Goal: Find specific page/section: Find specific page/section

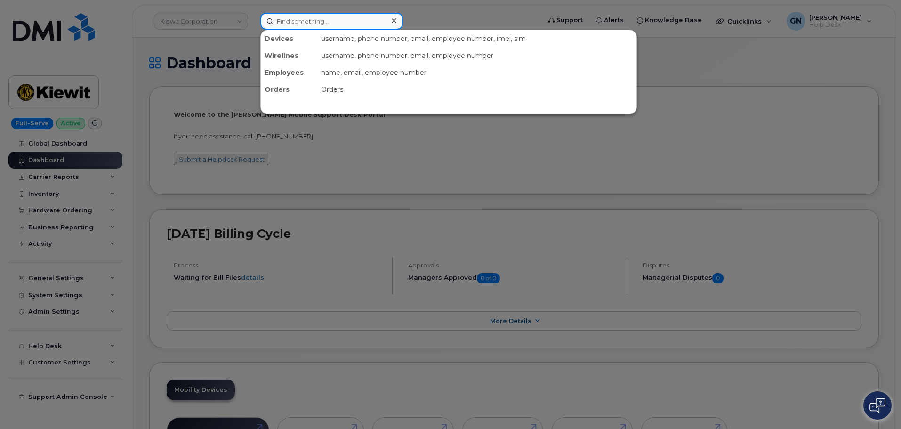
click at [316, 22] on input at bounding box center [331, 21] width 143 height 17
paste input "299226"
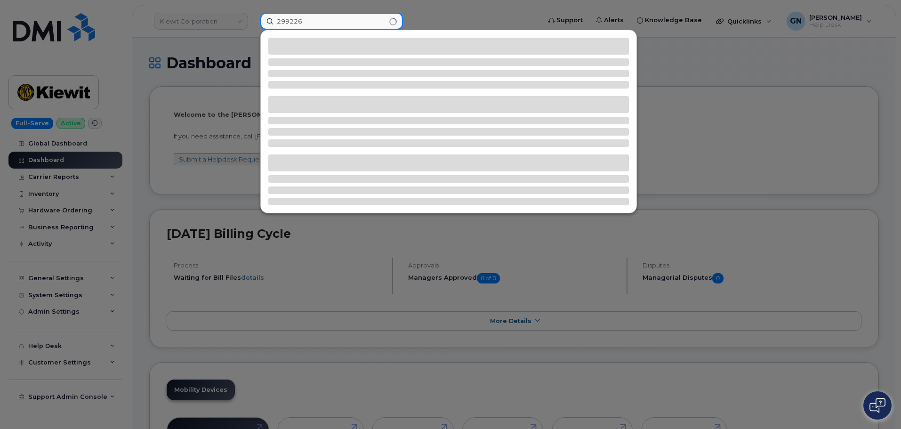
type input "299226"
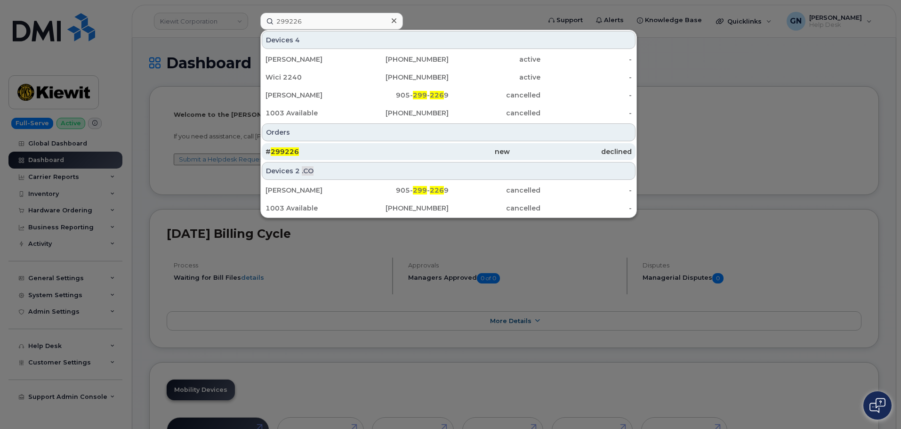
click at [360, 155] on div "# 299226" at bounding box center [327, 151] width 122 height 9
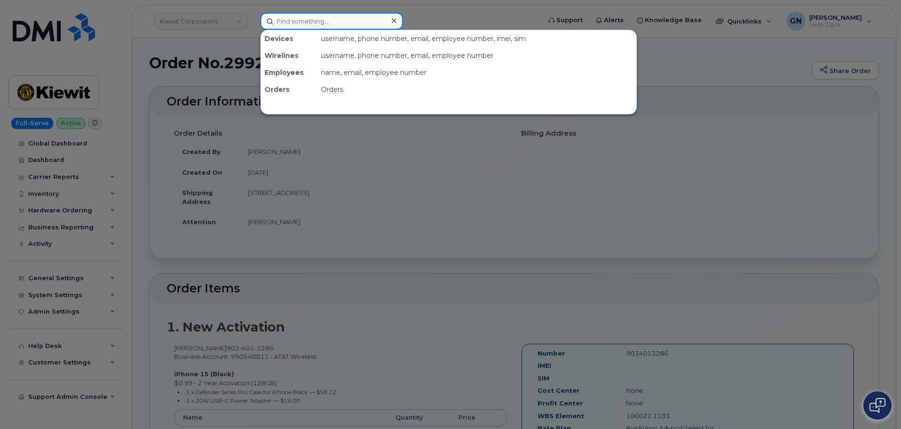
drag, startPoint x: 299, startPoint y: 26, endPoint x: 291, endPoint y: 24, distance: 8.7
click at [298, 24] on input at bounding box center [331, 21] width 143 height 17
paste input "903) 401-3286"
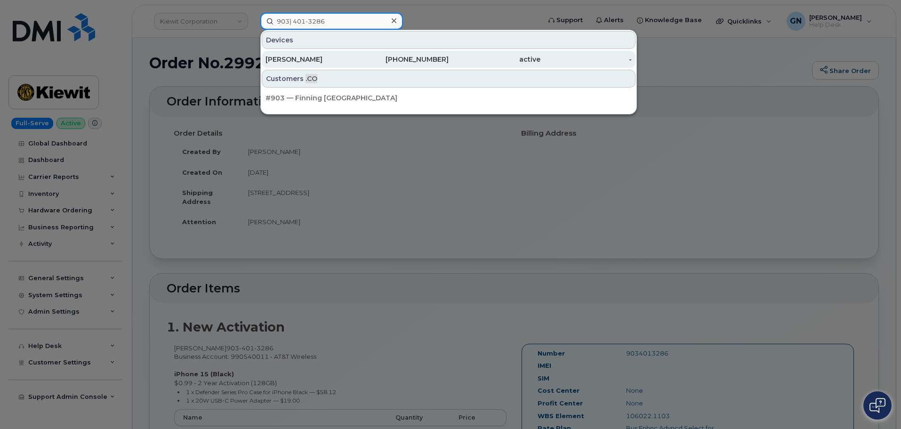
type input "903) 401-3286"
click at [328, 59] on div "[PERSON_NAME]" at bounding box center [312, 59] width 92 height 9
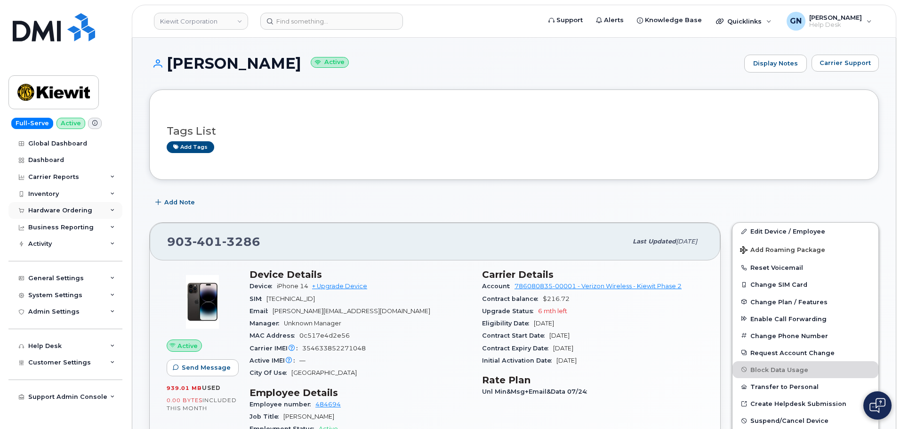
click at [36, 211] on div "Hardware Ordering" at bounding box center [60, 211] width 64 height 8
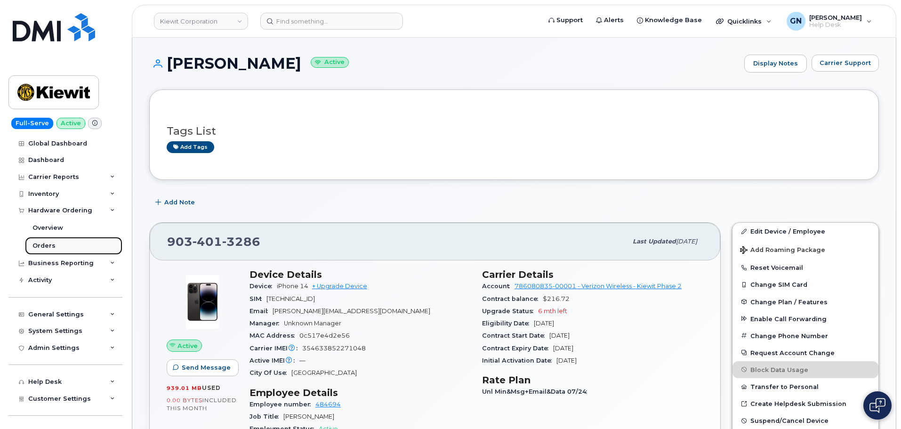
click at [52, 249] on div "Orders" at bounding box center [43, 246] width 23 height 8
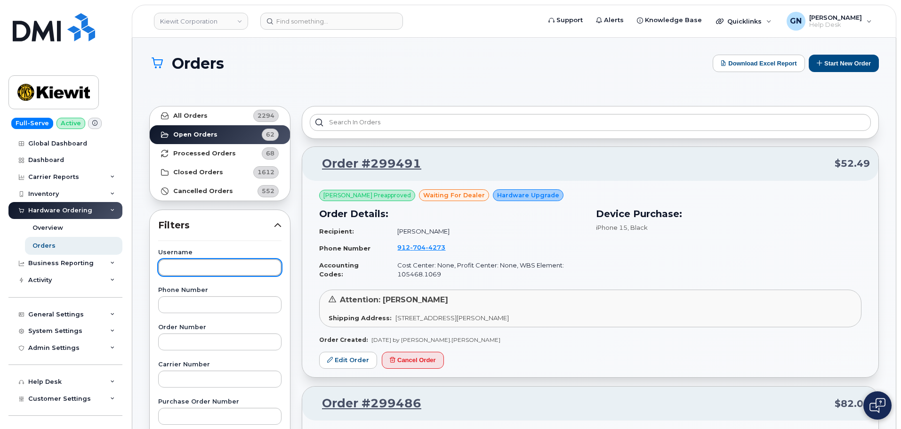
click at [199, 272] on input "text" at bounding box center [219, 267] width 123 height 17
paste input "Pedro Ramirez"
type input "Pedro Ramirez"
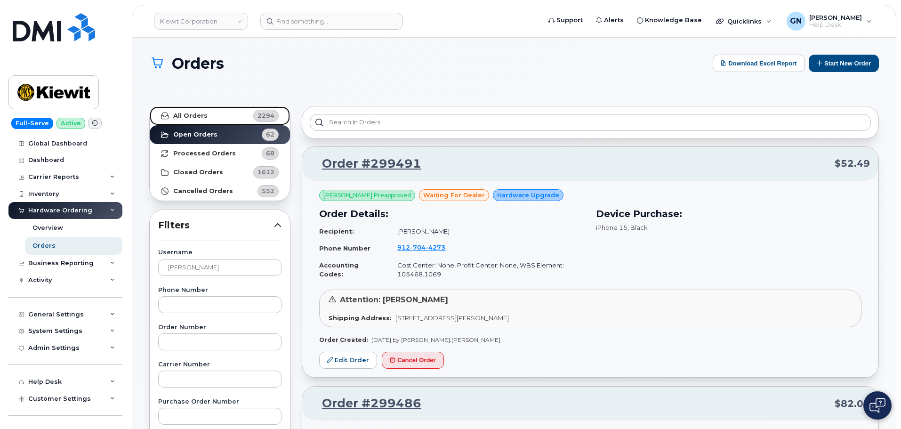
drag, startPoint x: 210, startPoint y: 114, endPoint x: 216, endPoint y: 140, distance: 26.0
click at [210, 114] on link "All Orders 2294" at bounding box center [220, 115] width 140 height 19
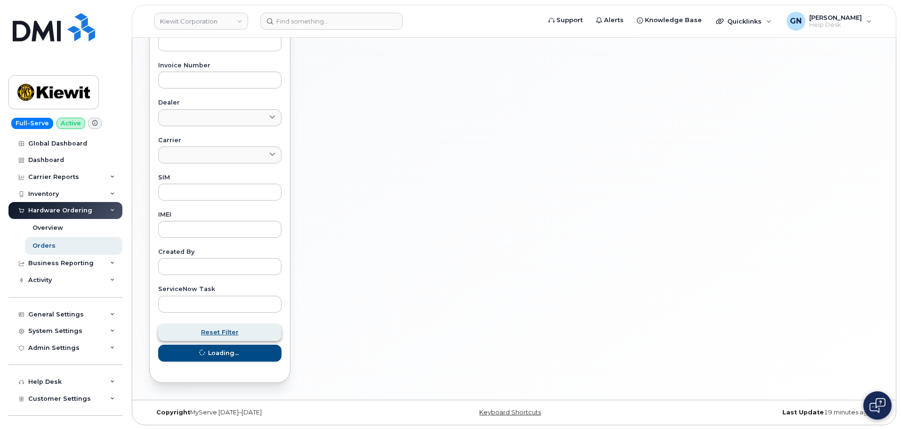
scroll to position [374, 0]
click at [203, 350] on span "submit" at bounding box center [198, 351] width 9 height 9
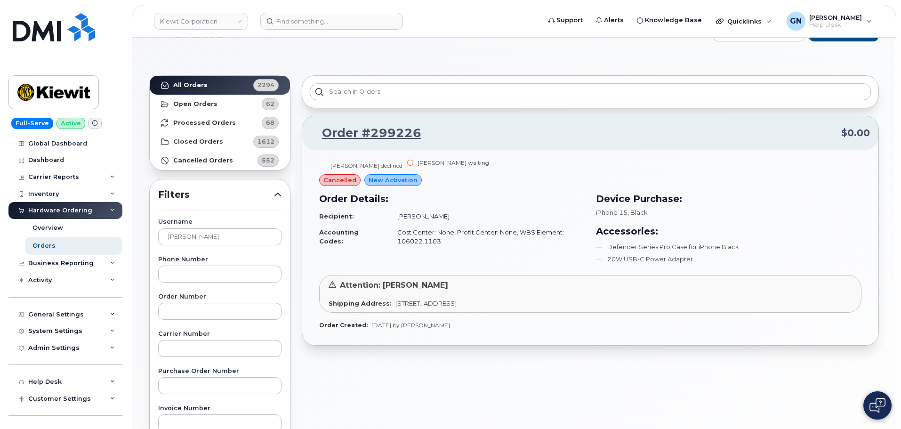
scroll to position [47, 0]
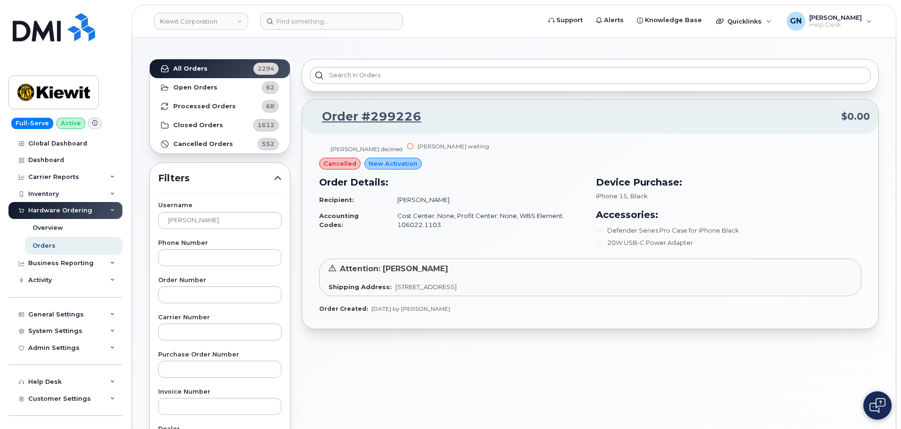
click at [404, 240] on div "Order Details: Recipient: Pedro Ramirez Accounting Codes: Cost Center: None, Pr…" at bounding box center [452, 212] width 277 height 87
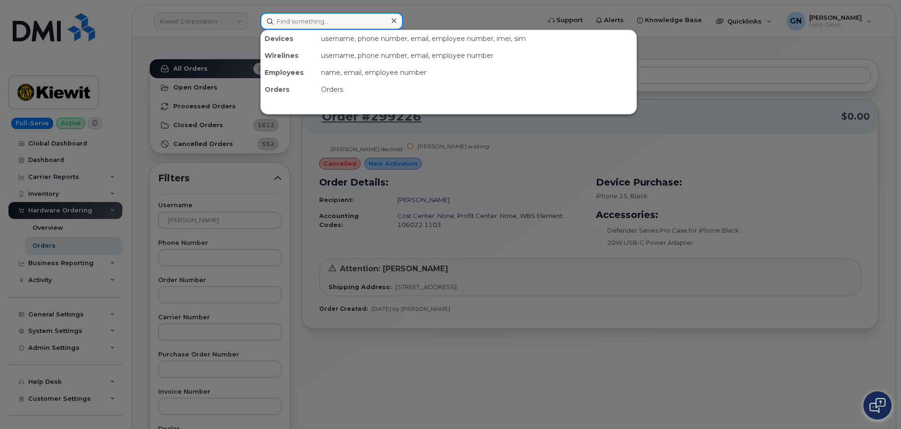
click at [288, 22] on input at bounding box center [331, 21] width 143 height 17
paste input "Pedro Ramirez"
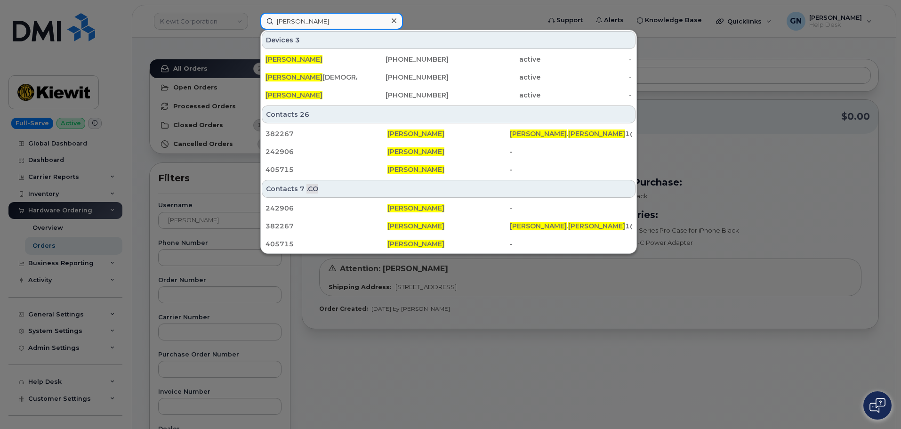
click at [335, 22] on input "Pedro Ramirez" at bounding box center [331, 21] width 143 height 17
click at [336, 22] on input "Pedro Ramirez" at bounding box center [331, 21] width 143 height 17
paste input "903) 401-3286"
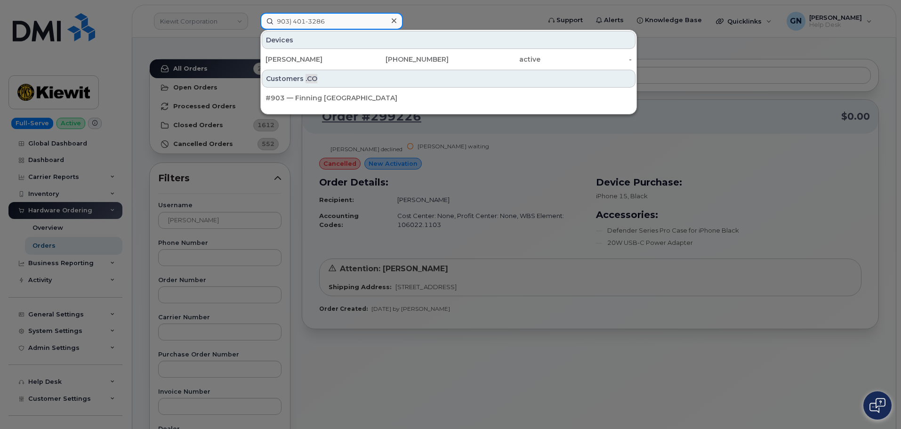
type input "903) 401-3286"
click at [357, 54] on div "VALERIA PENA" at bounding box center [403, 59] width 92 height 17
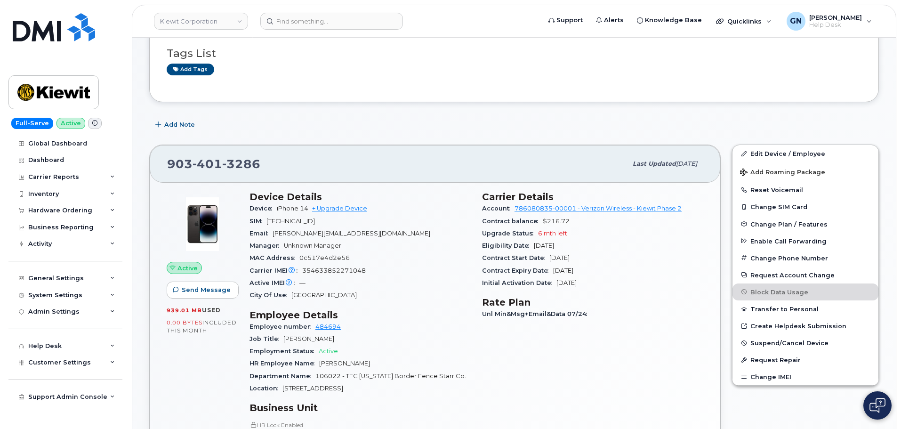
scroll to position [94, 0]
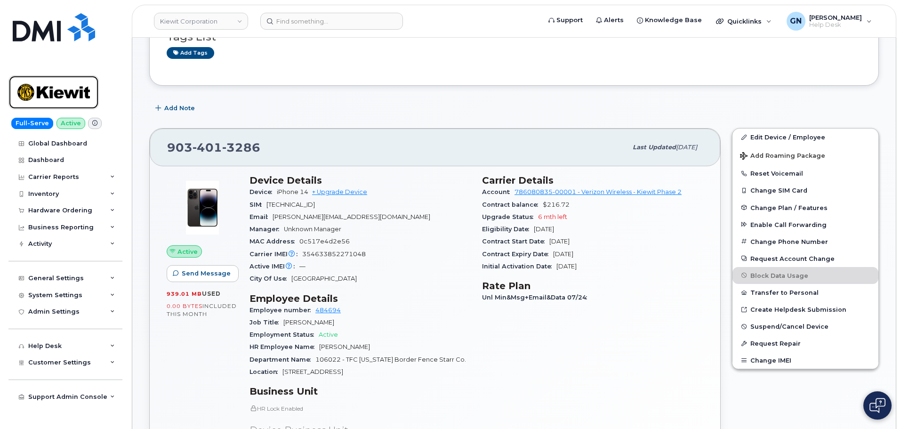
drag, startPoint x: 81, startPoint y: 90, endPoint x: 98, endPoint y: 1, distance: 90.6
click at [81, 90] on img at bounding box center [53, 92] width 73 height 27
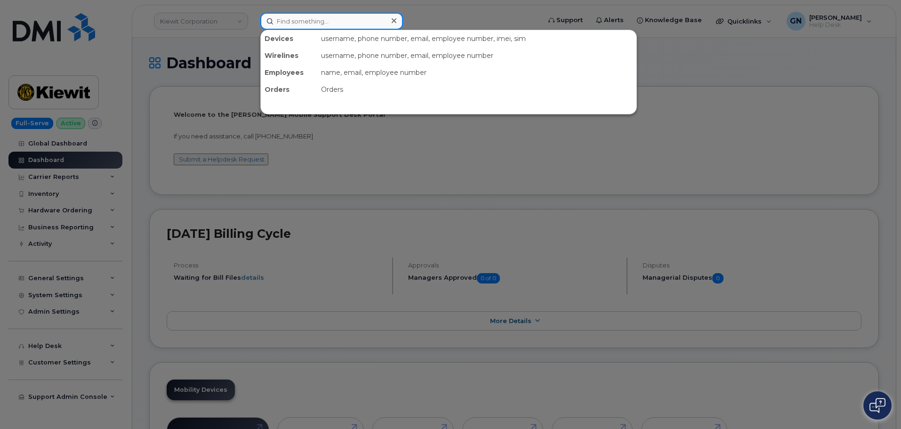
click at [303, 23] on input at bounding box center [331, 21] width 143 height 17
paste input "9134153047"
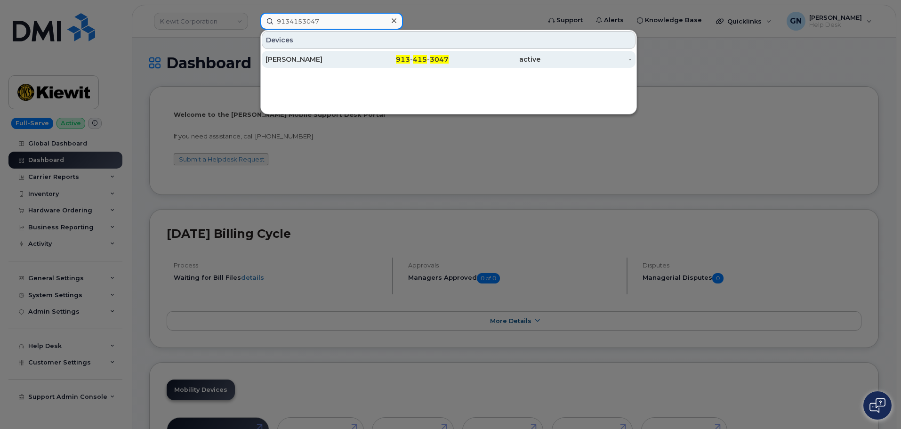
type input "9134153047"
click at [354, 58] on div "[PERSON_NAME]" at bounding box center [312, 59] width 92 height 9
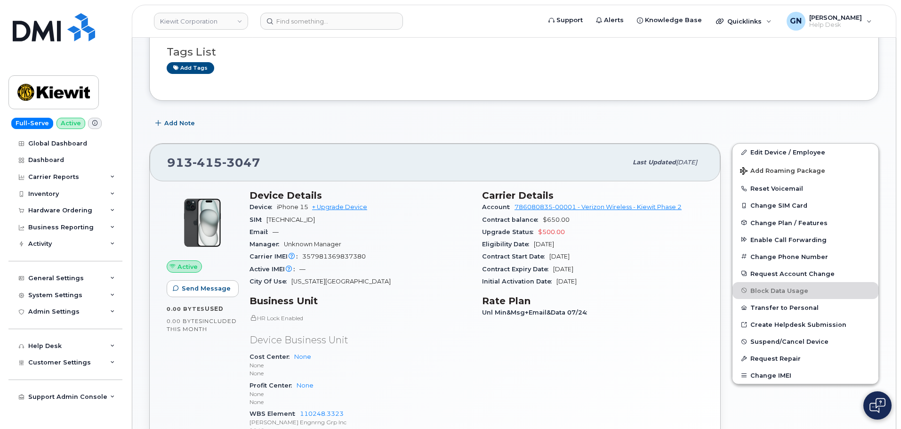
scroll to position [126, 0]
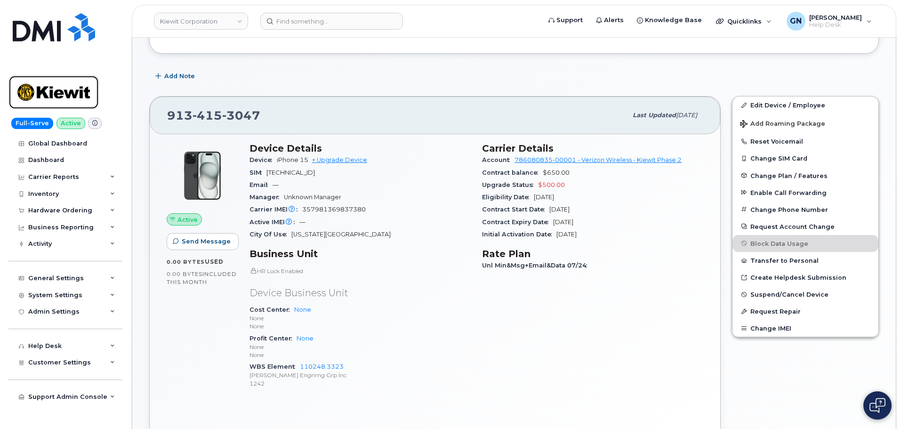
click at [55, 95] on img at bounding box center [53, 92] width 73 height 27
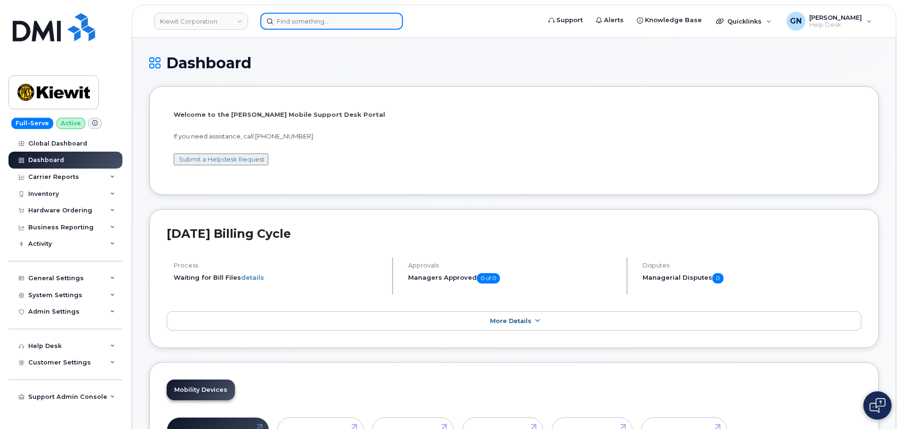
drag, startPoint x: 324, startPoint y: 28, endPoint x: 316, endPoint y: 23, distance: 9.1
click at [319, 24] on input at bounding box center [331, 21] width 143 height 17
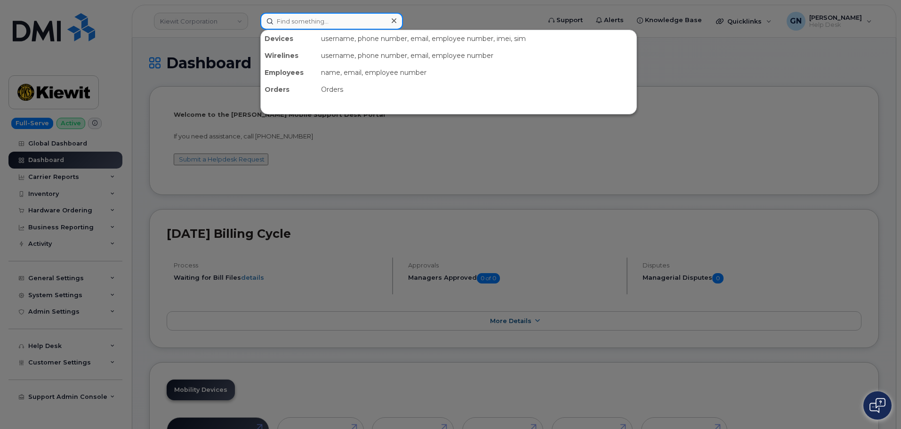
paste input "9134153047"
type input "9134153047"
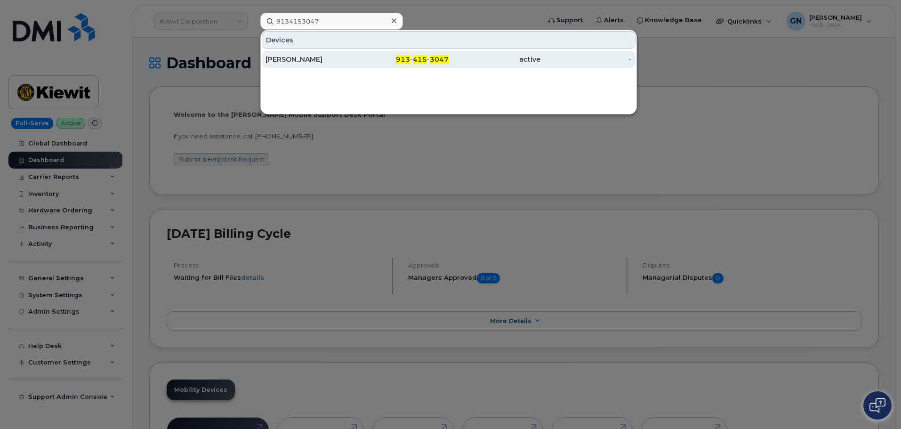
click at [376, 60] on div "913 - 415 - 3047" at bounding box center [403, 59] width 92 height 9
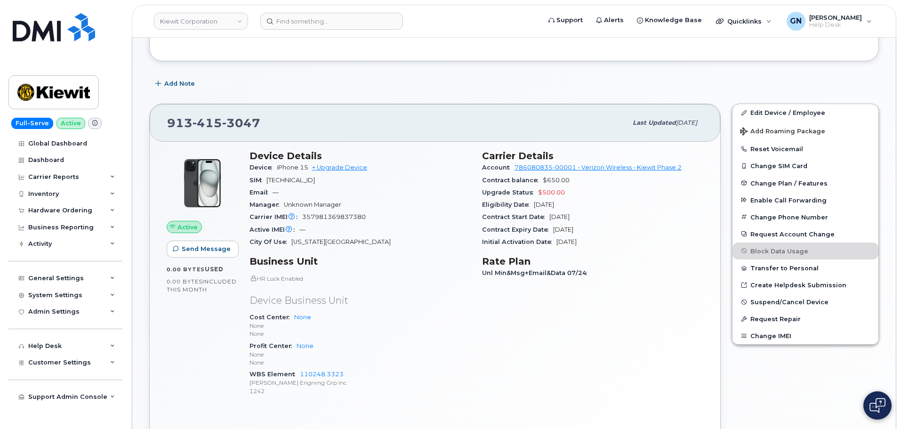
scroll to position [141, 0]
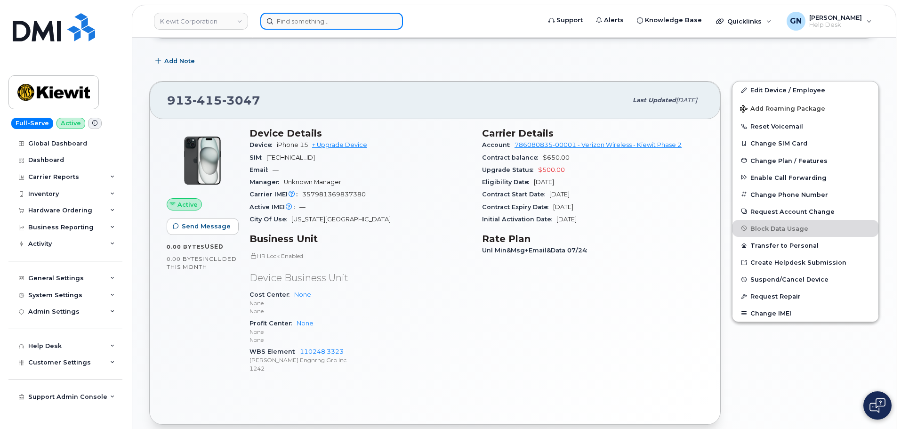
click at [334, 27] on input at bounding box center [331, 21] width 143 height 17
paste input "9517579574"
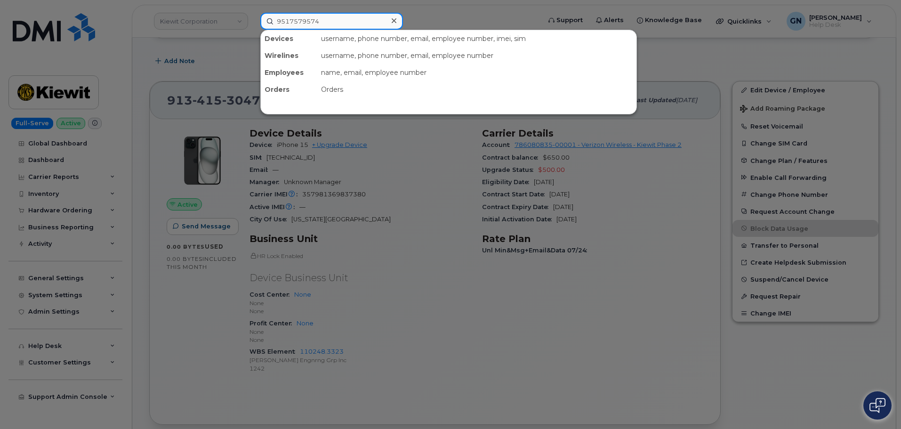
type input "9517579574"
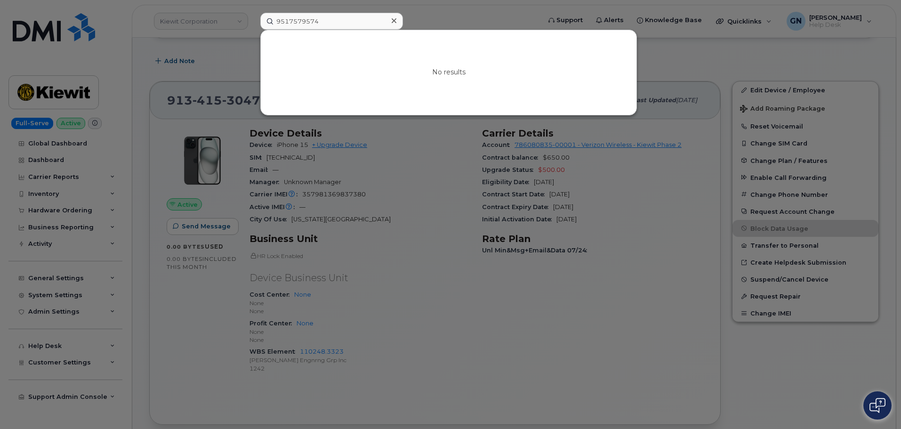
drag, startPoint x: 84, startPoint y: 90, endPoint x: 65, endPoint y: 94, distance: 18.7
click at [80, 92] on div at bounding box center [450, 214] width 901 height 429
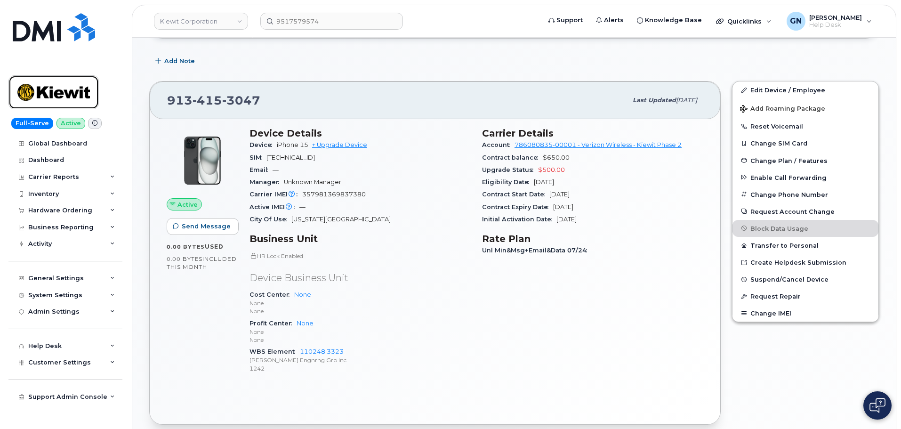
drag, startPoint x: 60, startPoint y: 93, endPoint x: 146, endPoint y: 54, distance: 94.8
click at [60, 93] on img at bounding box center [53, 92] width 73 height 27
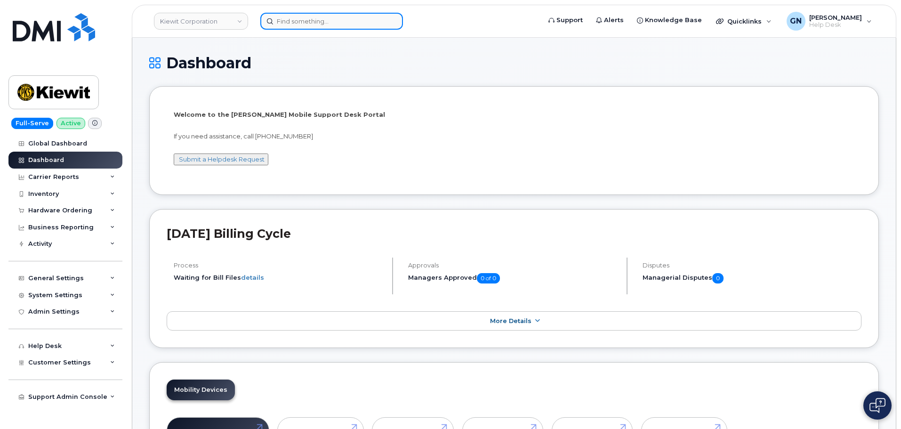
click at [293, 21] on input at bounding box center [331, 21] width 143 height 17
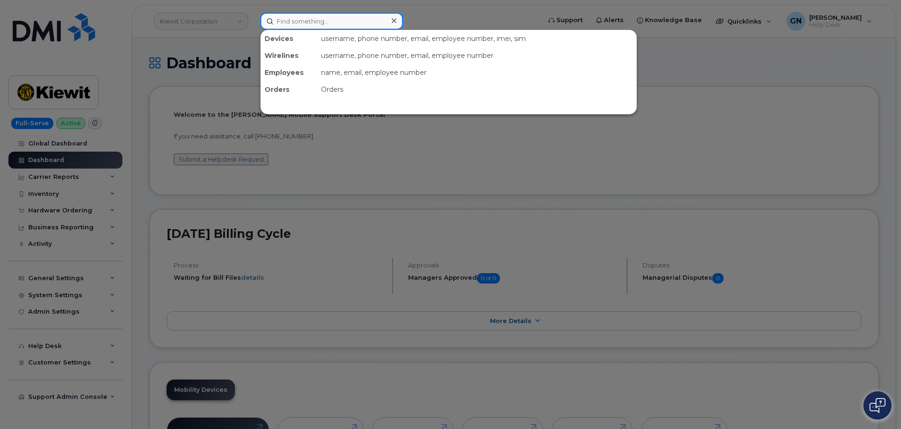
paste input "299460"
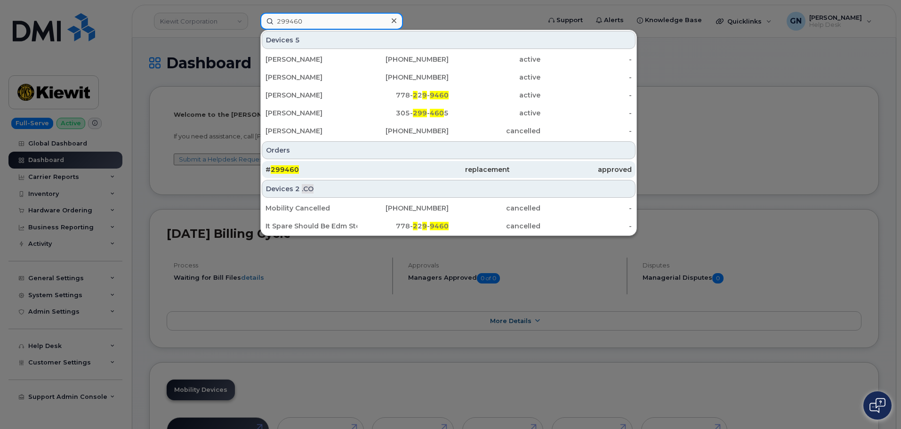
type input "299460"
click at [344, 166] on div "# 299460" at bounding box center [327, 169] width 122 height 9
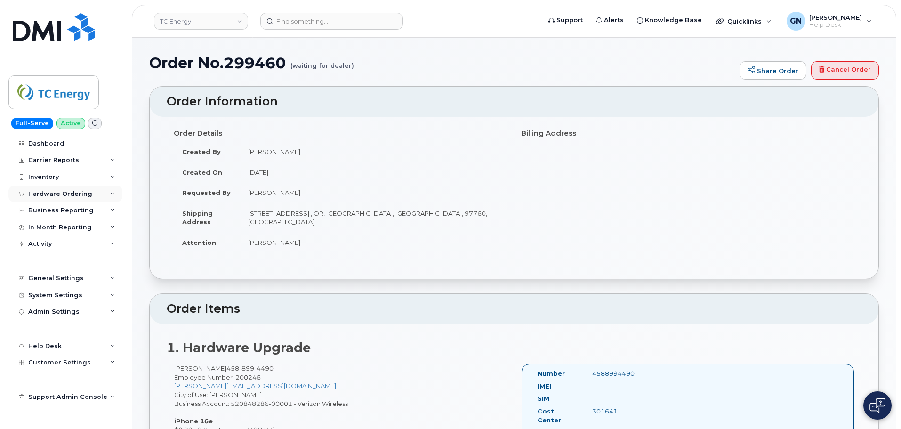
click at [64, 195] on div "Hardware Ordering" at bounding box center [60, 194] width 64 height 8
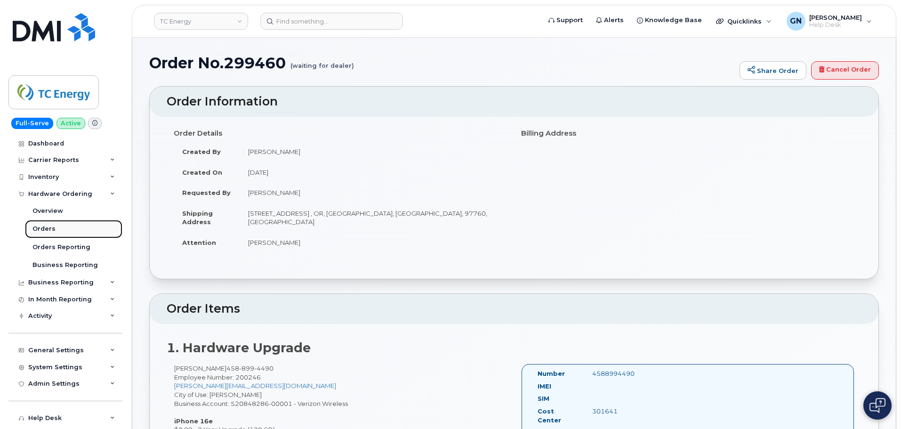
click at [63, 225] on link "Orders" at bounding box center [73, 229] width 97 height 18
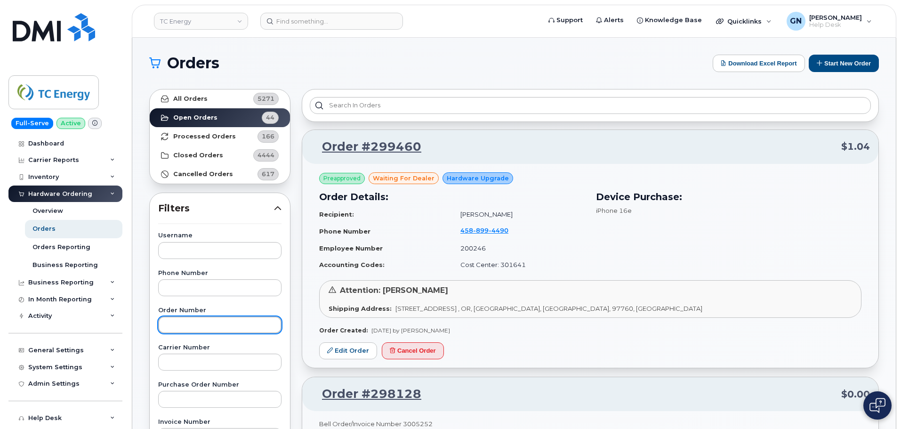
click at [193, 317] on input "text" at bounding box center [219, 324] width 123 height 17
paste input "299460"
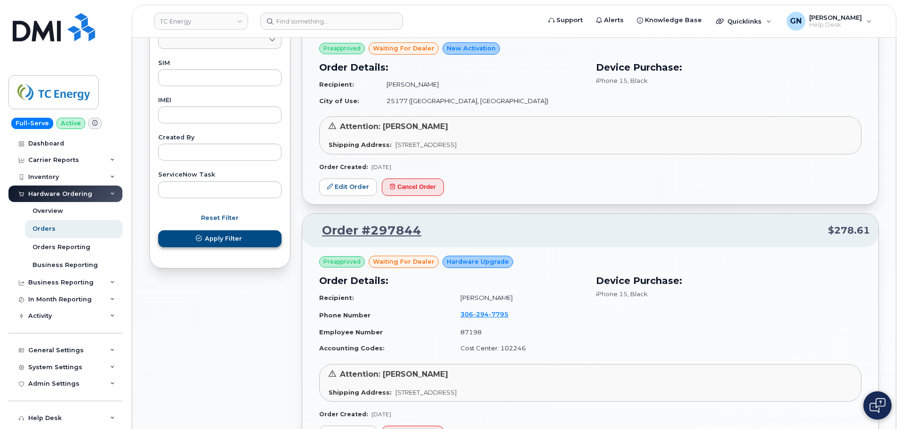
type input "299460"
click at [216, 235] on span "Apply Filter" at bounding box center [223, 238] width 37 height 9
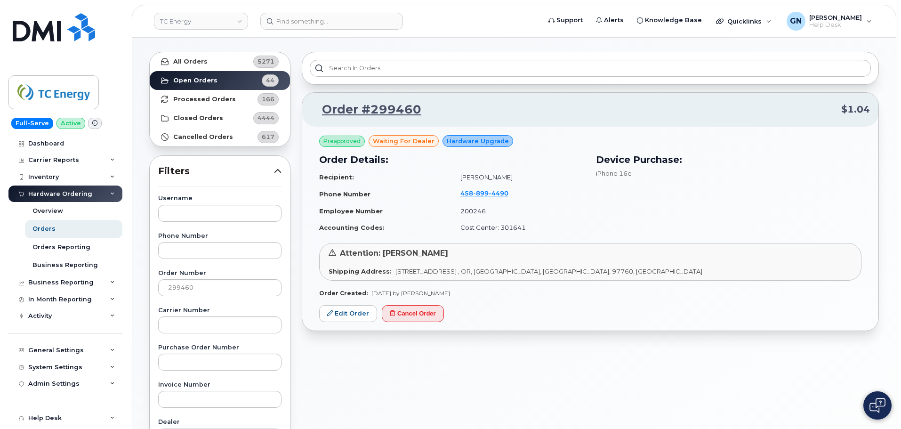
scroll to position [28, 0]
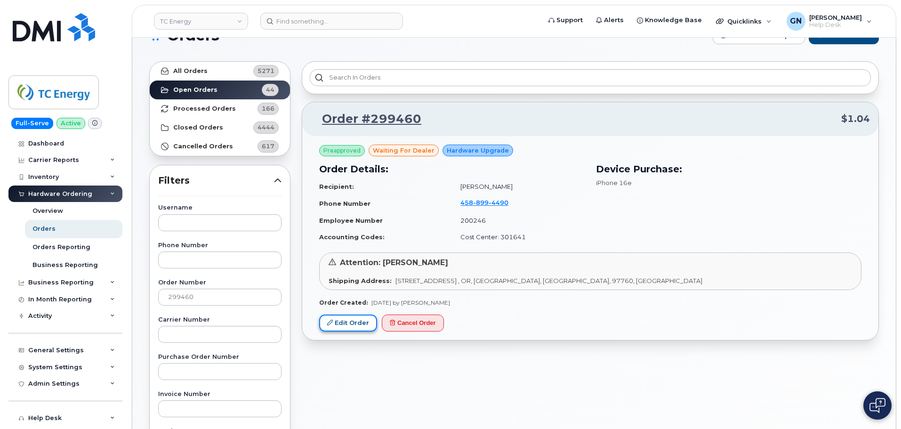
click at [339, 324] on link "Edit Order" at bounding box center [348, 322] width 58 height 17
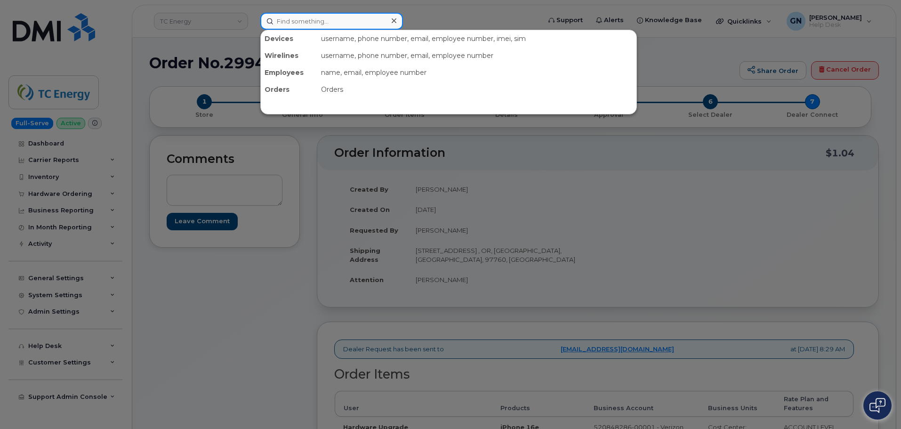
click at [339, 26] on input at bounding box center [331, 21] width 143 height 17
paste input "[PHONE_NUMBER]"
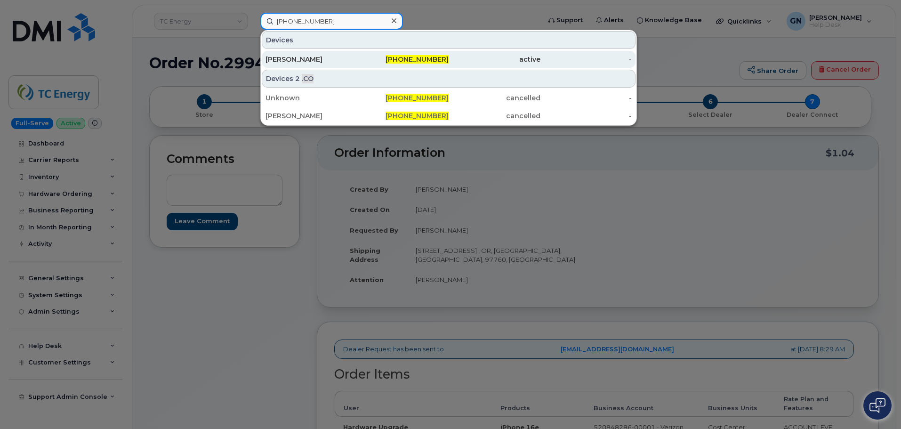
type input "[PHONE_NUMBER]"
click at [353, 59] on div "[PERSON_NAME]" at bounding box center [312, 59] width 92 height 9
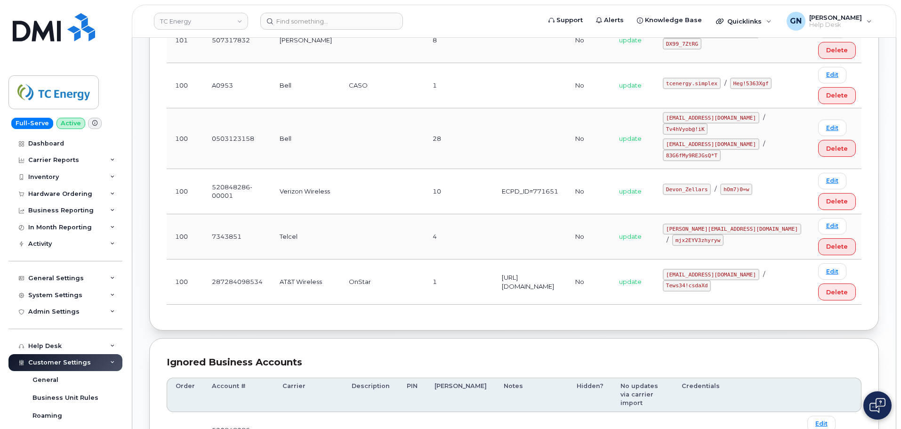
scroll to position [377, 0]
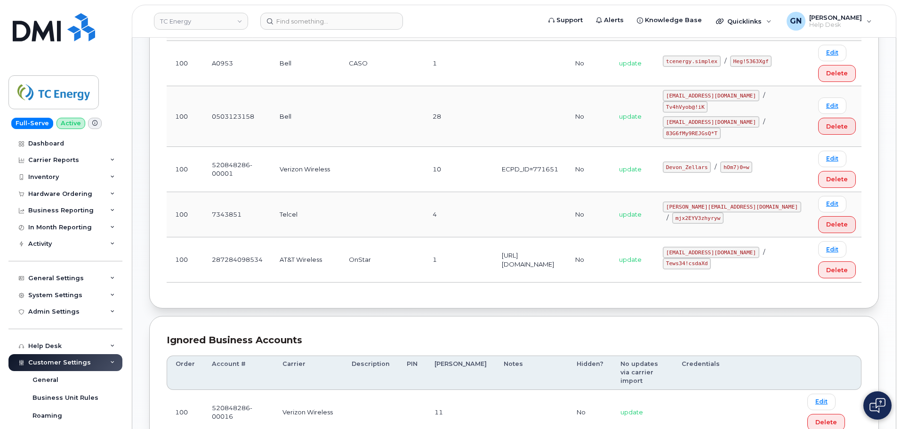
click at [711, 161] on code "Devon_Zellars" at bounding box center [687, 166] width 48 height 11
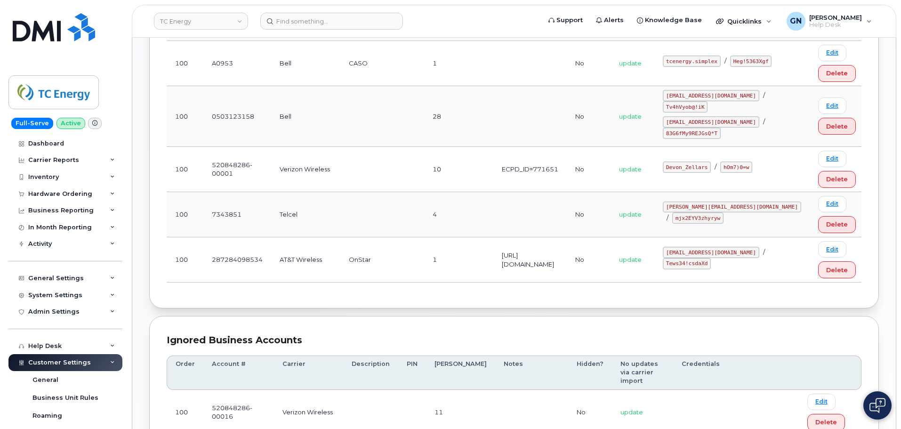
click at [752, 161] on code "hOm7)0=w" at bounding box center [736, 166] width 32 height 11
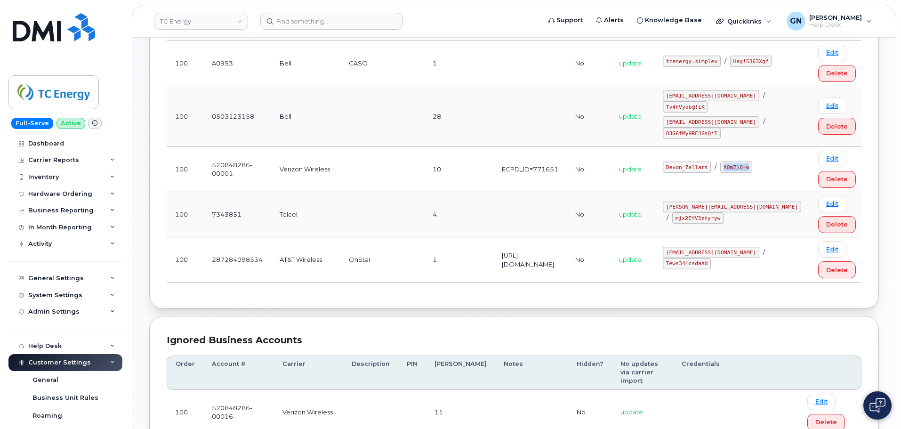
drag, startPoint x: 763, startPoint y: 148, endPoint x: 784, endPoint y: 155, distance: 22.6
click at [752, 161] on code "hOm7)0=w" at bounding box center [736, 166] width 32 height 11
